Goal: Transaction & Acquisition: Purchase product/service

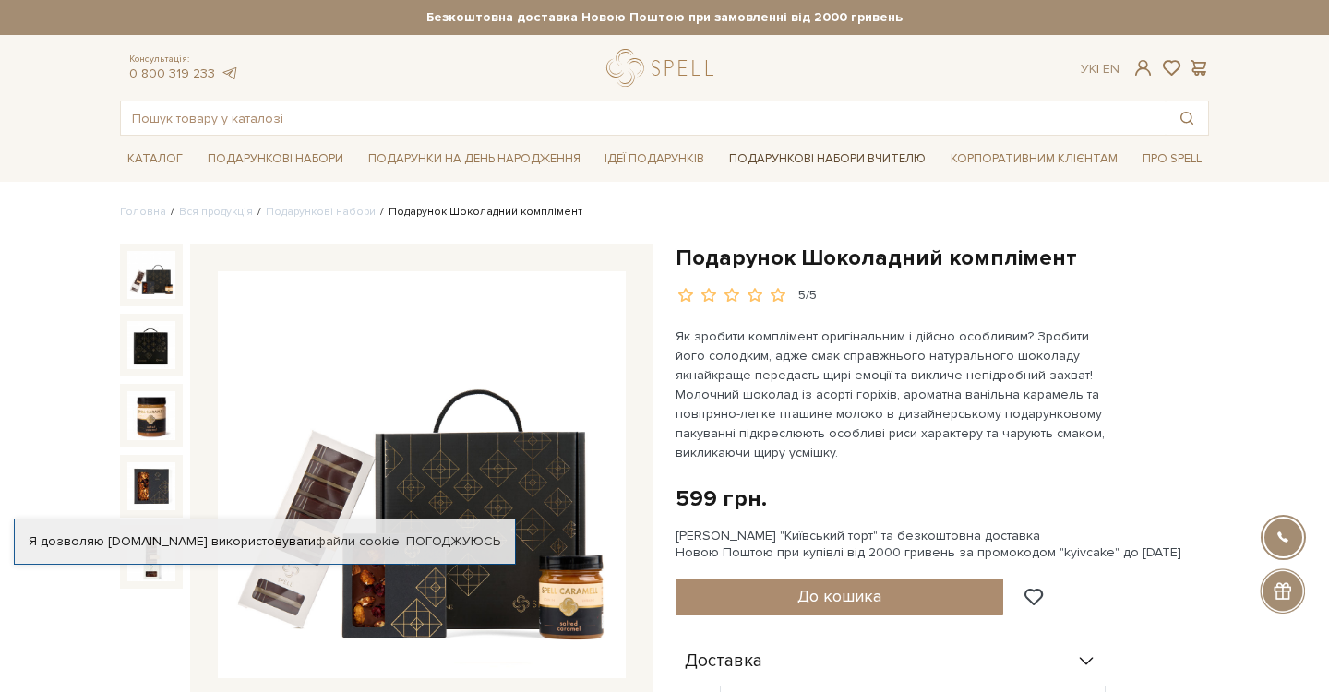
click at [834, 158] on link "Подарункові набори Вчителю" at bounding box center [827, 158] width 211 height 31
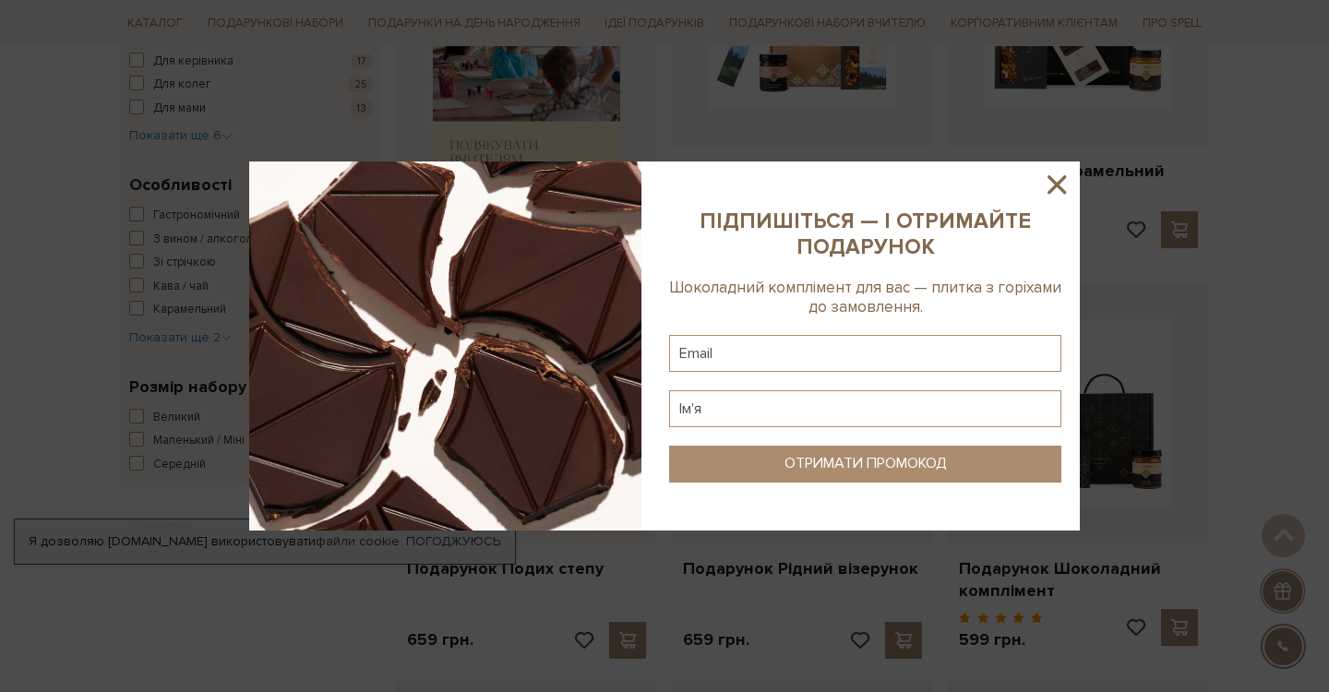
scroll to position [849, 0]
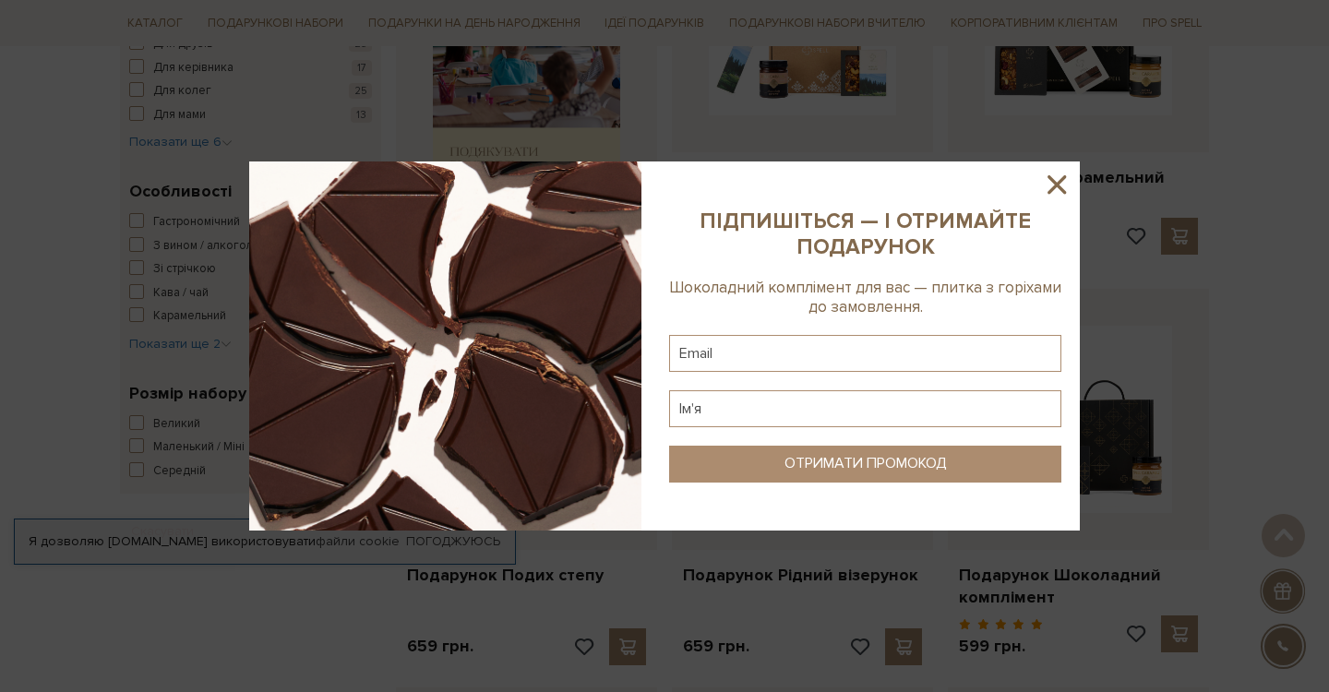
click at [1052, 184] on icon at bounding box center [1056, 184] width 31 height 31
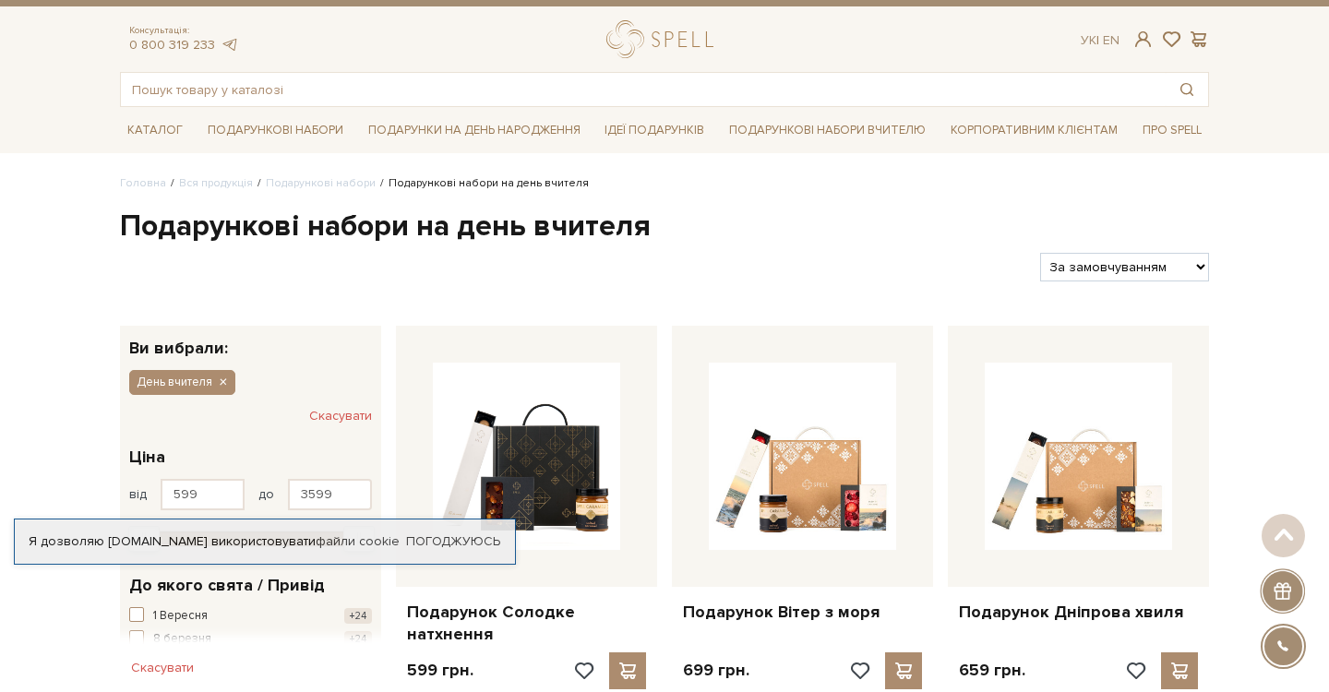
scroll to position [0, 0]
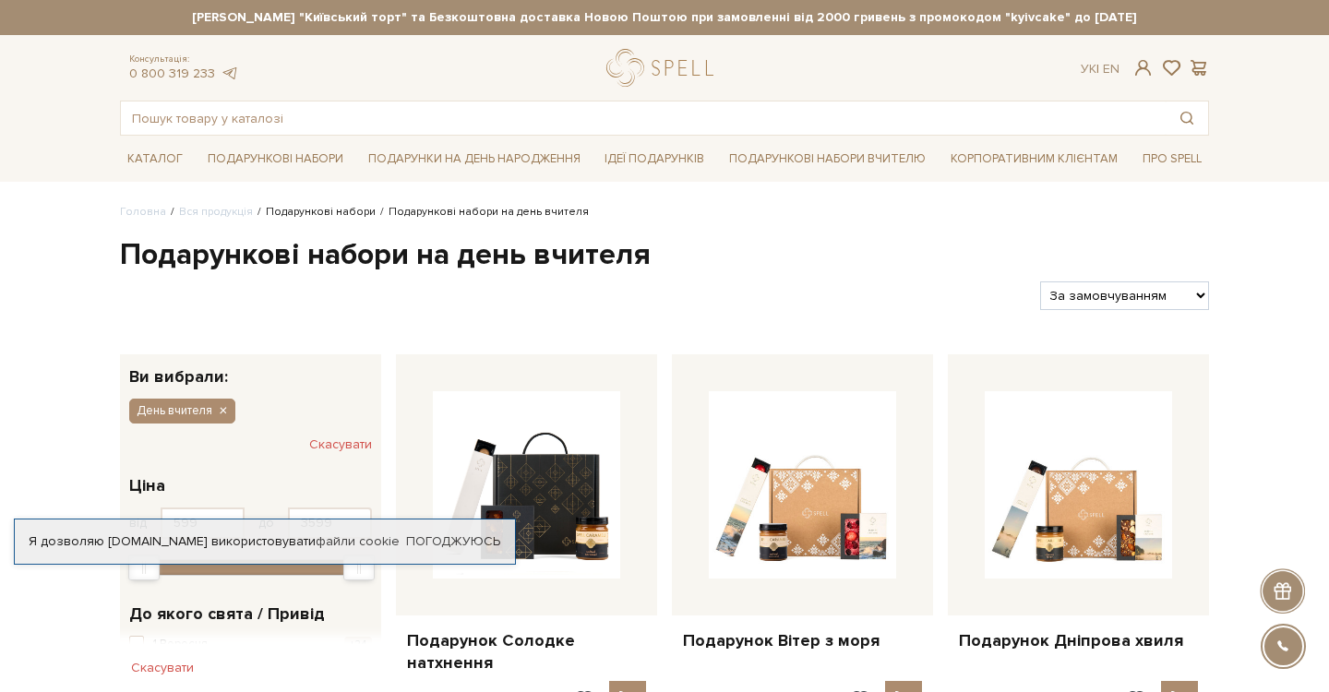
click at [323, 212] on link "Подарункові набори" at bounding box center [321, 212] width 110 height 14
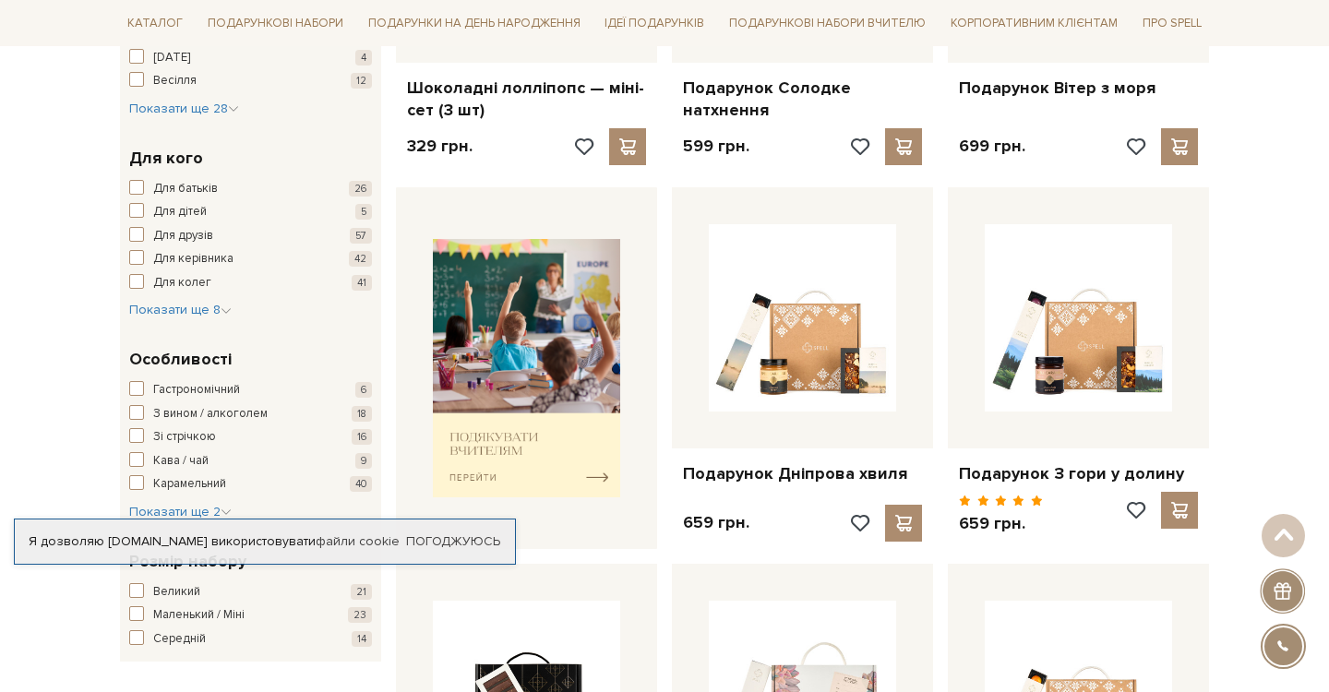
scroll to position [554, 0]
